Goal: Task Accomplishment & Management: Complete application form

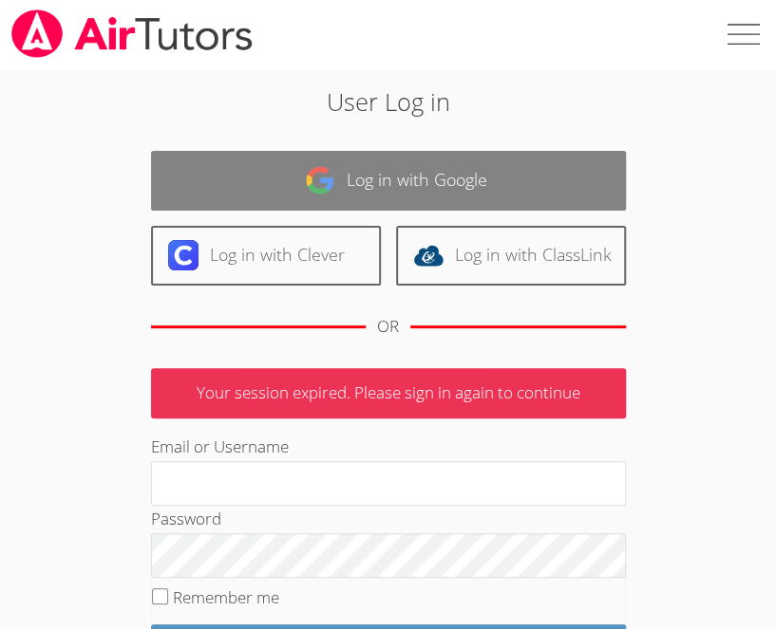
click at [216, 202] on link "Log in with Google" at bounding box center [388, 181] width 475 height 60
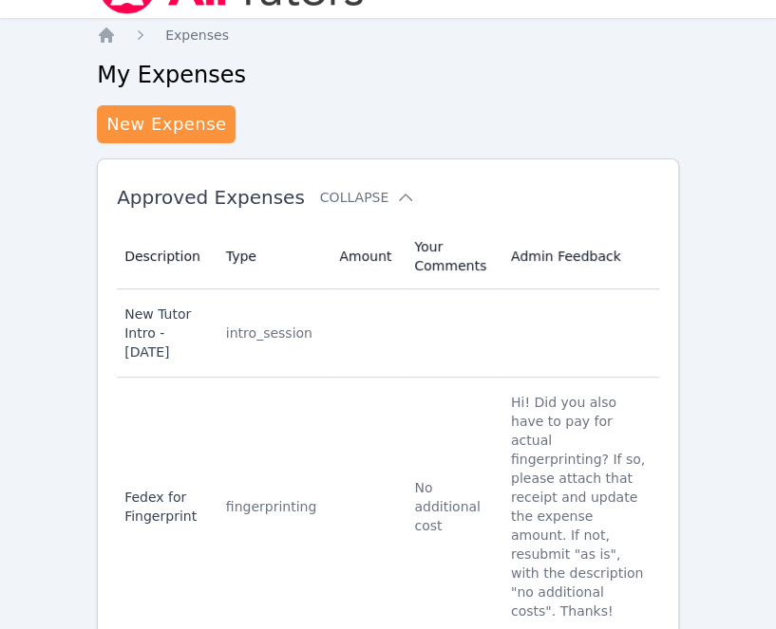
scroll to position [44, 0]
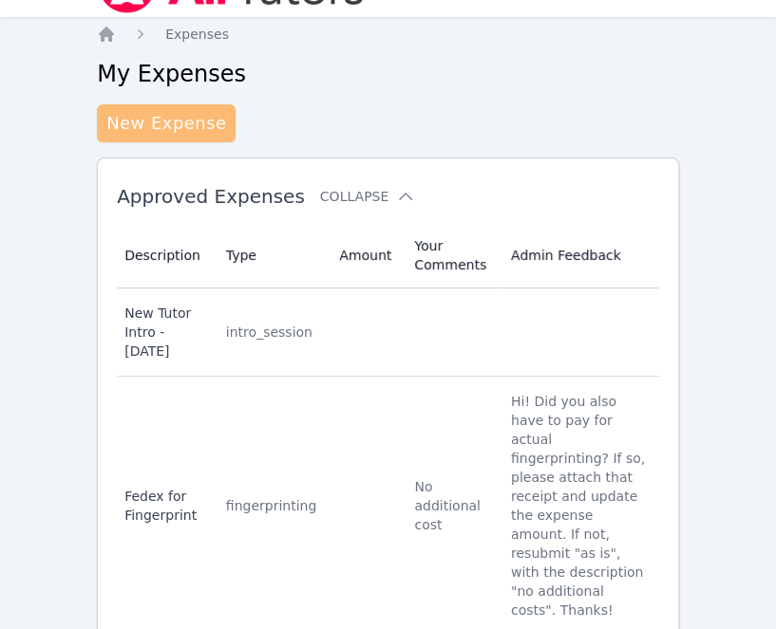
click at [173, 122] on link "New Expense" at bounding box center [166, 123] width 139 height 38
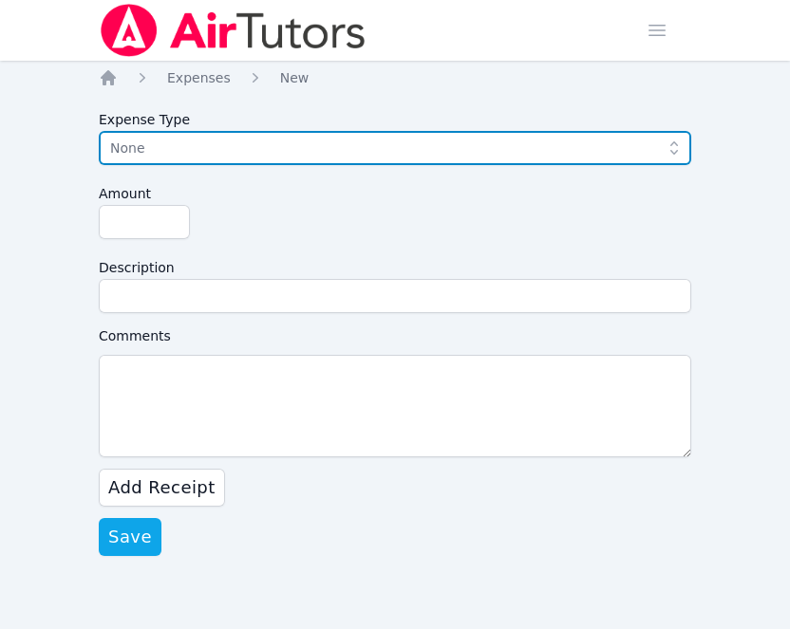
click at [188, 142] on span "None" at bounding box center [381, 148] width 543 height 23
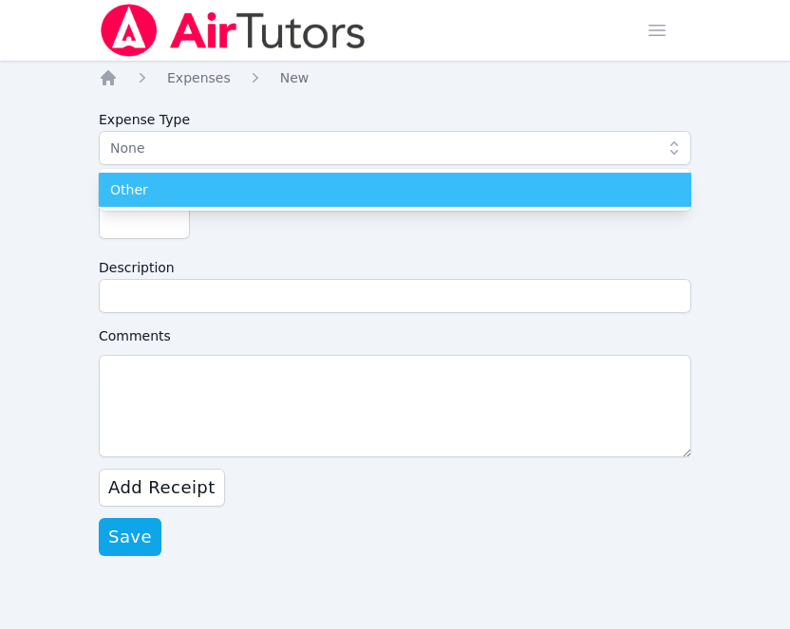
click at [180, 203] on li "Other" at bounding box center [395, 190] width 592 height 34
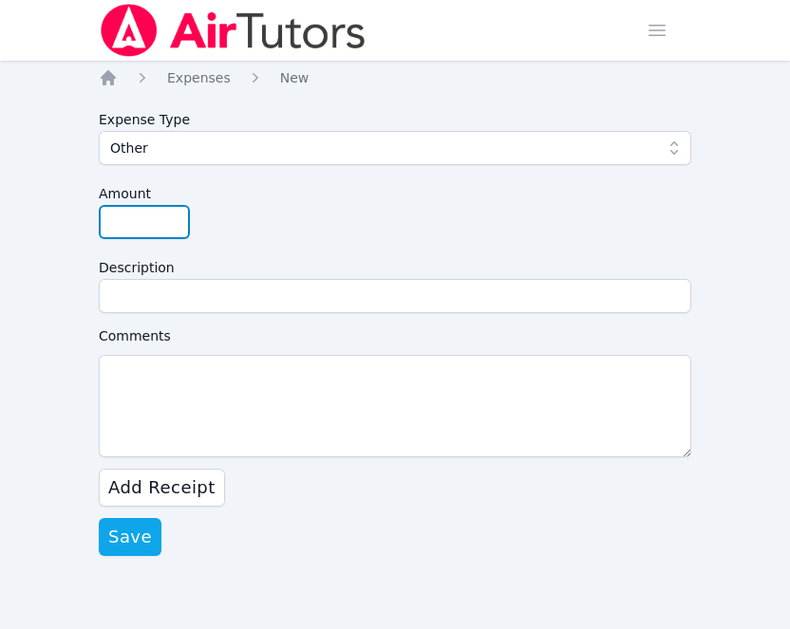
click at [158, 218] on input "Amount" at bounding box center [144, 222] width 91 height 34
type input "40.71"
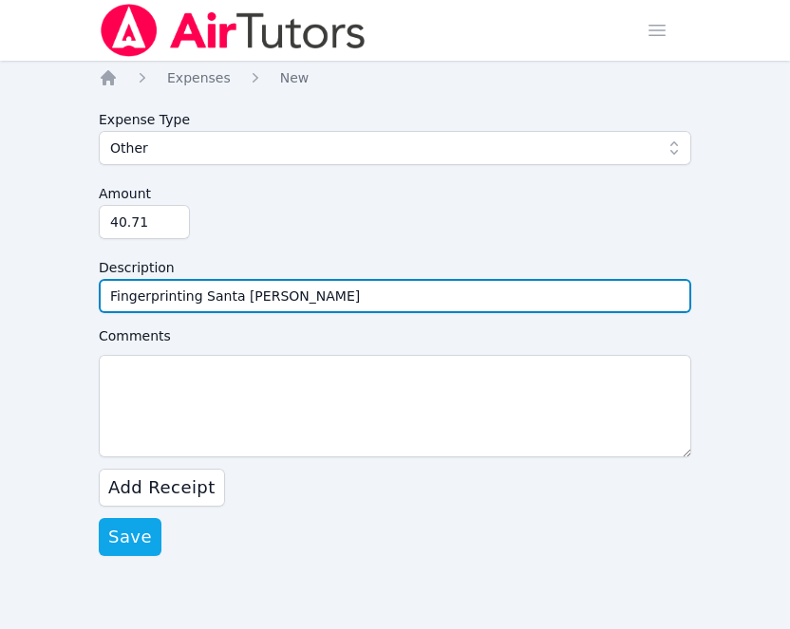
type input "Fingerprinting Santa [PERSON_NAME]"
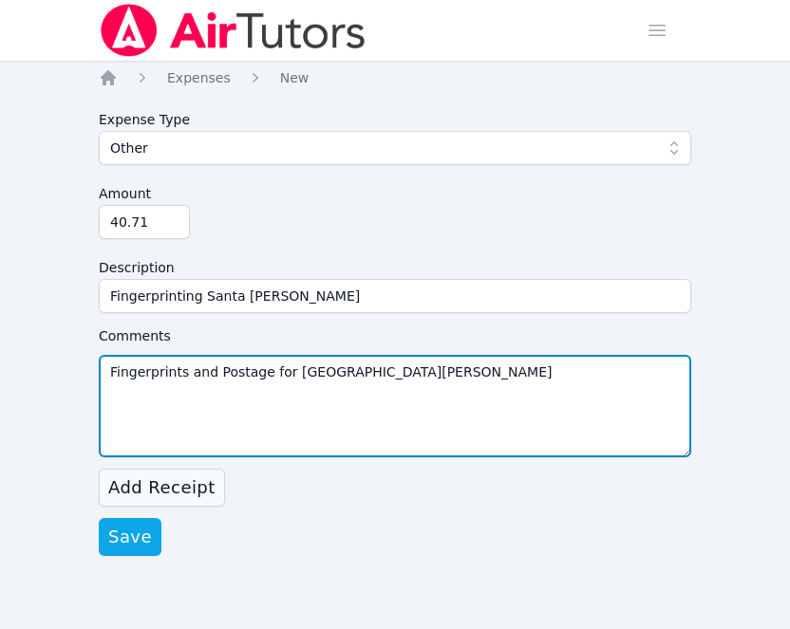
type textarea "Fingerprints and Postage for [GEOGRAPHIC_DATA][PERSON_NAME]"
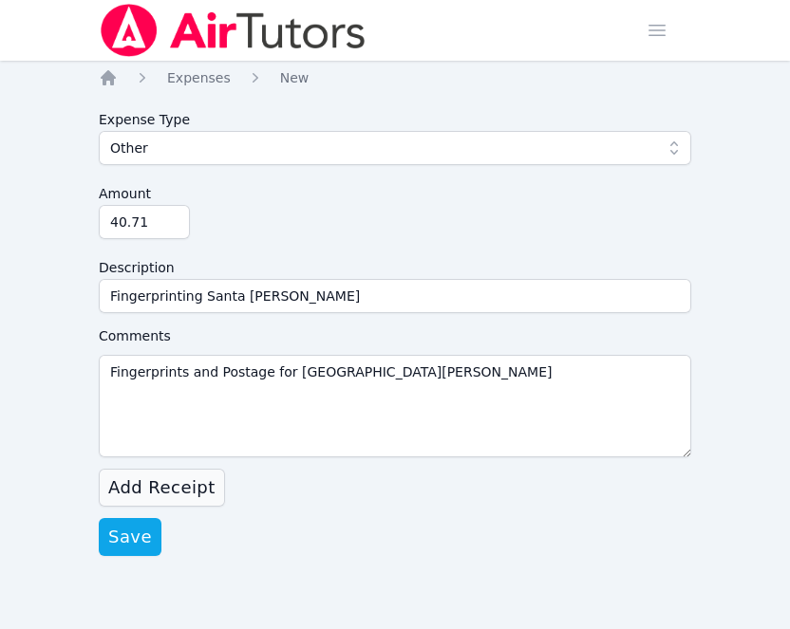
click at [156, 485] on span "Add Receipt" at bounding box center [161, 488] width 107 height 27
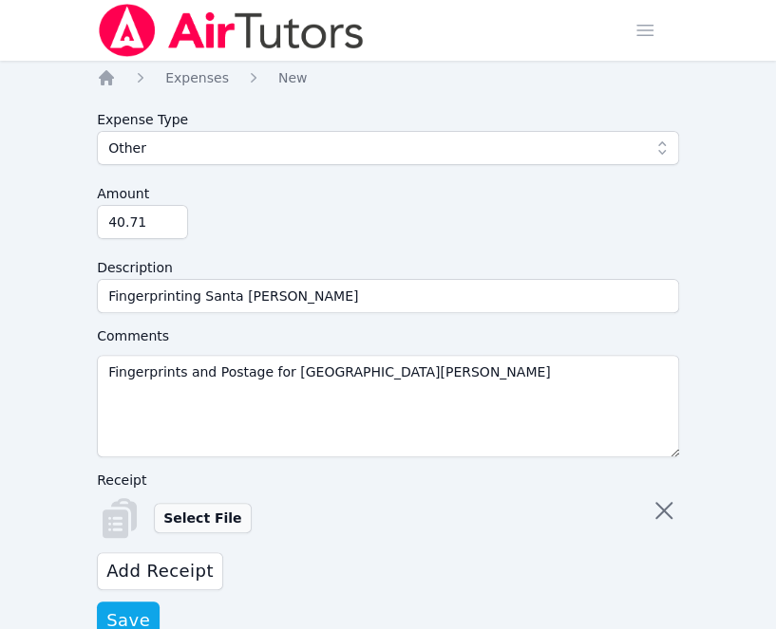
click at [178, 516] on label "Select File" at bounding box center [202, 518] width 97 height 30
click at [0, 0] on input "Select File" at bounding box center [0, 0] width 0 height 0
click at [656, 509] on icon "button" at bounding box center [663, 511] width 30 height 30
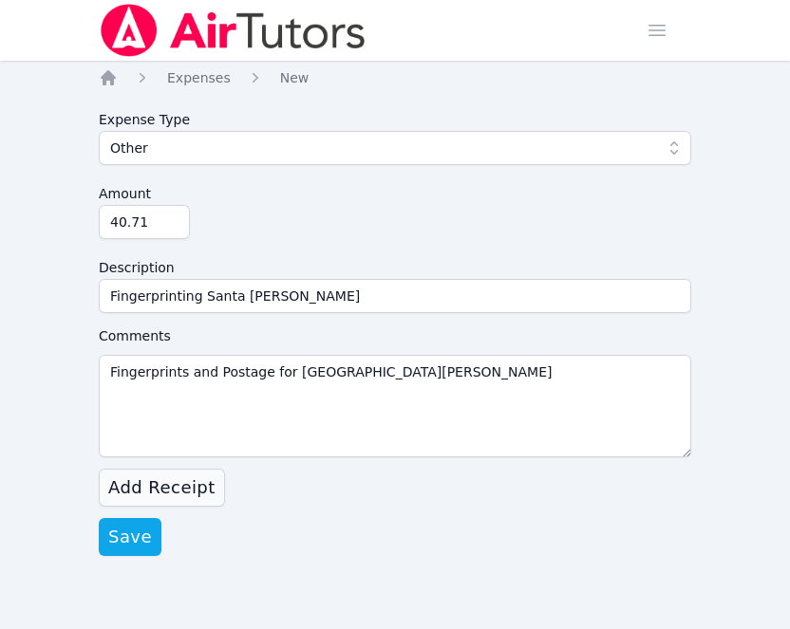
click at [178, 481] on span "Add Receipt" at bounding box center [161, 488] width 107 height 27
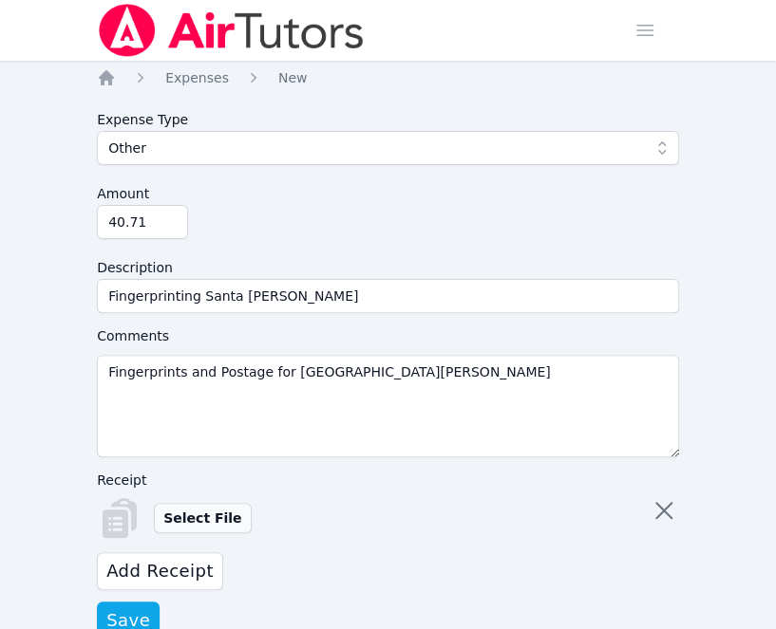
click at [192, 521] on label "Select File" at bounding box center [202, 518] width 97 height 30
click at [0, 0] on input "Select File" at bounding box center [0, 0] width 0 height 0
click at [192, 556] on button "Add Receipt" at bounding box center [160, 572] width 126 height 38
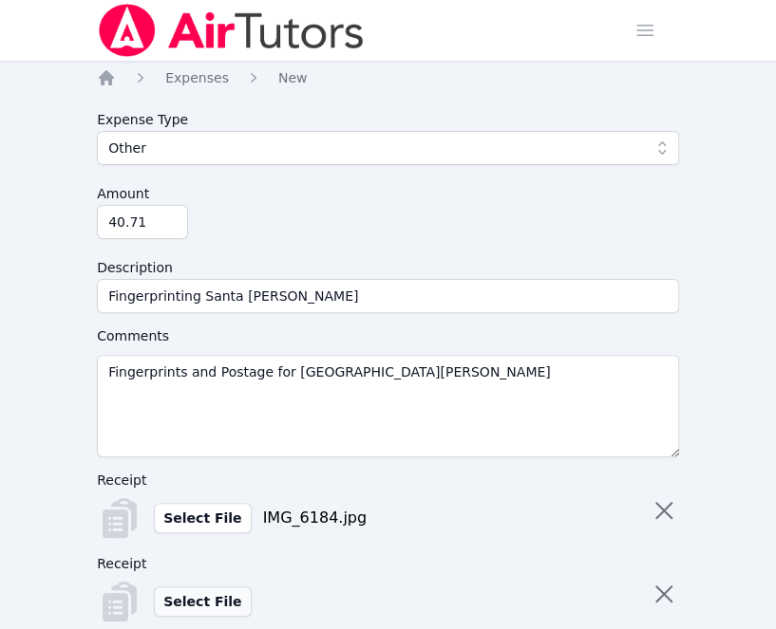
click at [197, 599] on label "Select File" at bounding box center [202, 602] width 97 height 30
click at [0, 0] on input "Select File" at bounding box center [0, 0] width 0 height 0
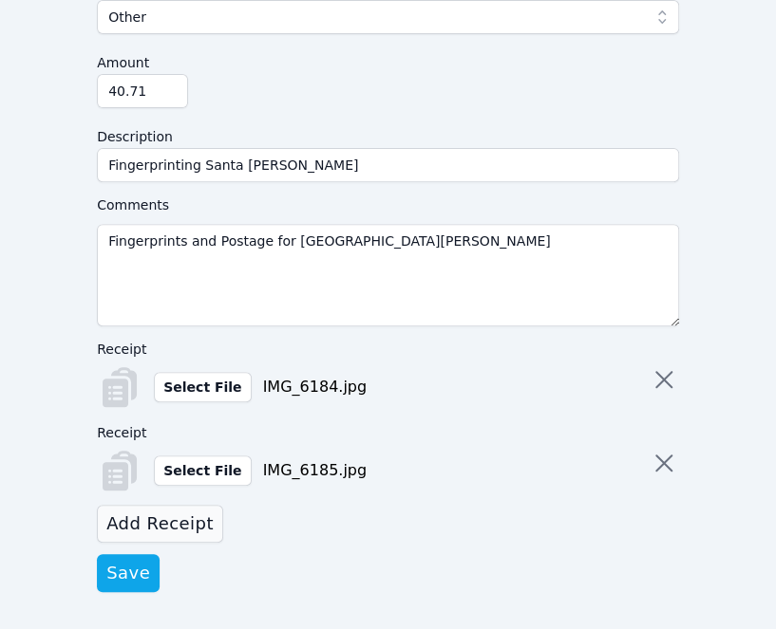
click at [184, 526] on span "Add Receipt" at bounding box center [159, 524] width 107 height 27
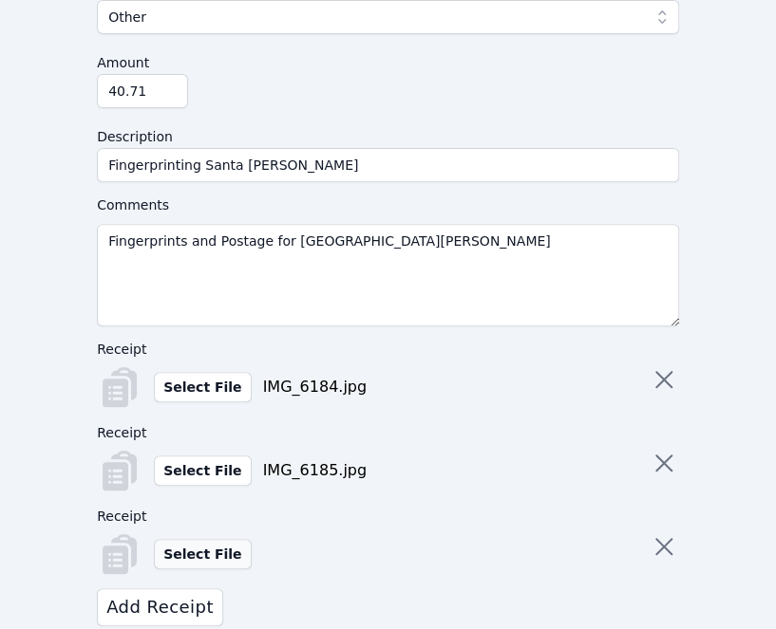
click at [199, 539] on label "Select File" at bounding box center [202, 554] width 97 height 30
click at [0, 0] on input "Select File" at bounding box center [0, 0] width 0 height 0
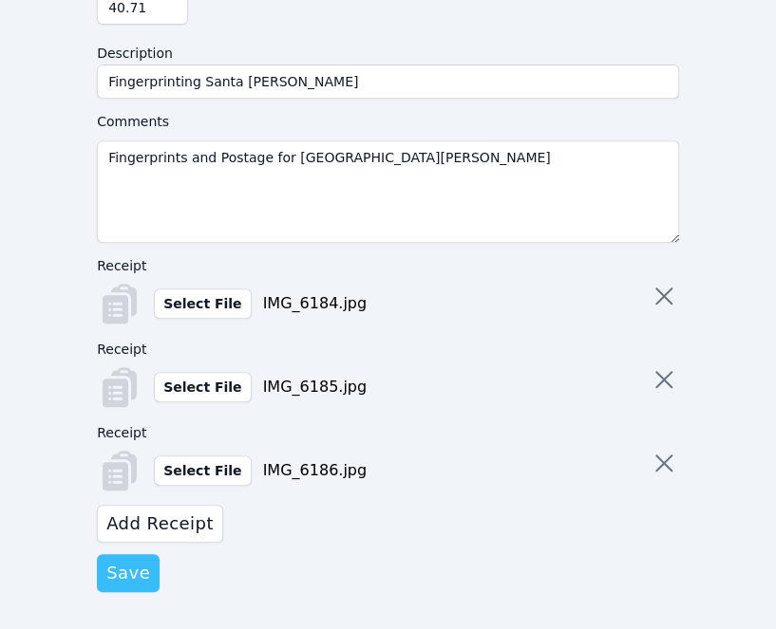
click at [119, 562] on span "Save" at bounding box center [128, 573] width 44 height 27
click at [558, 572] on div "Save Loading..." at bounding box center [388, 573] width 582 height 38
